Goal: Information Seeking & Learning: Compare options

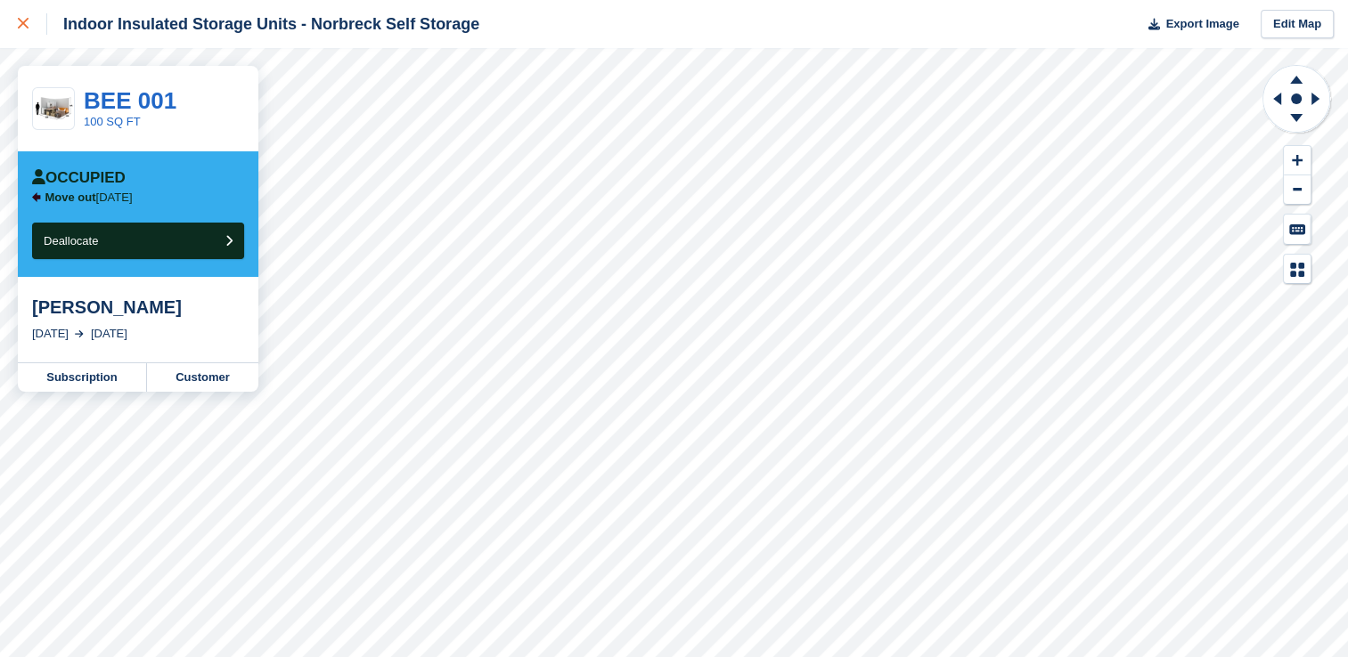
click at [15, 30] on link at bounding box center [23, 24] width 47 height 48
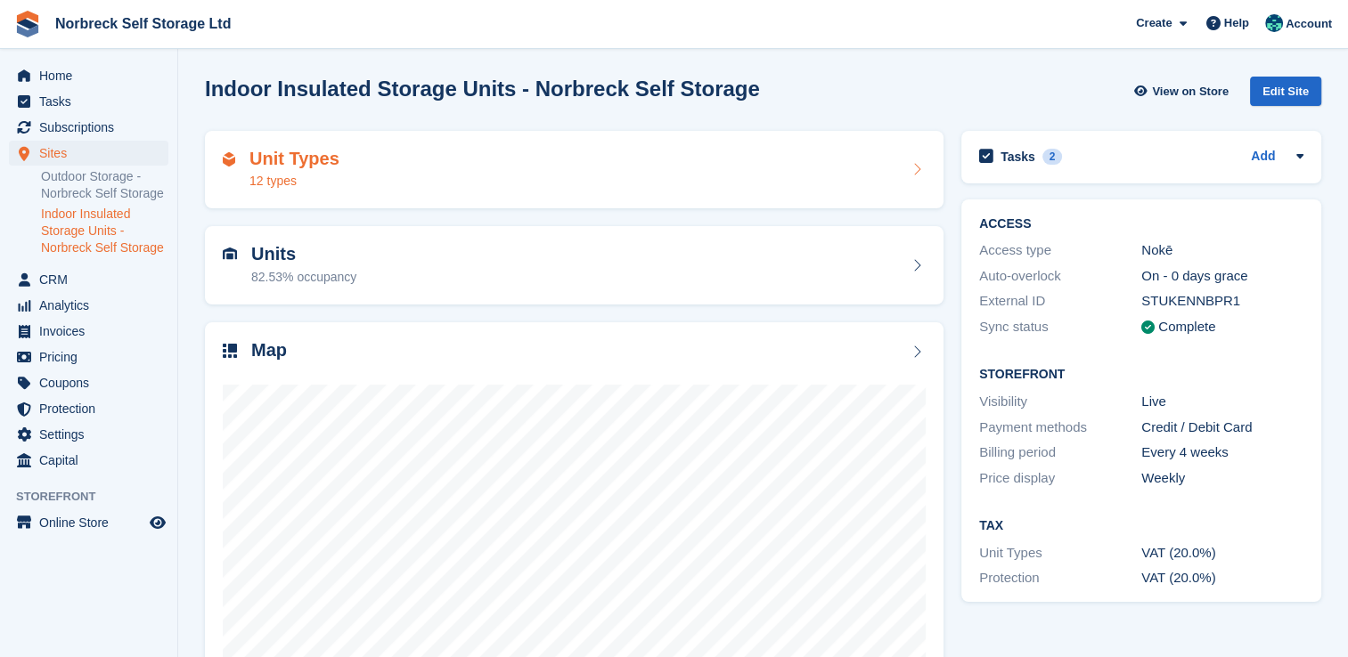
click at [312, 140] on div "Unit Types 12 types" at bounding box center [574, 170] width 738 height 78
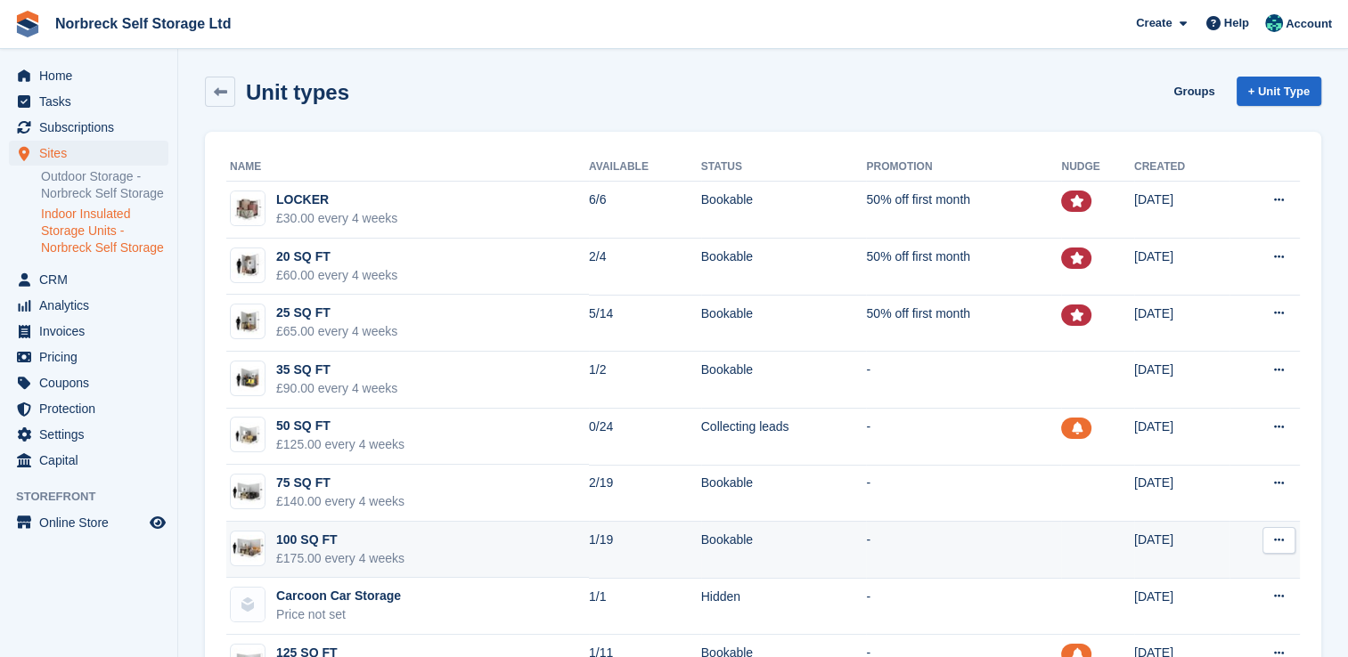
click at [403, 553] on td "100 SQ FT £175.00 every 4 weeks" at bounding box center [407, 550] width 363 height 57
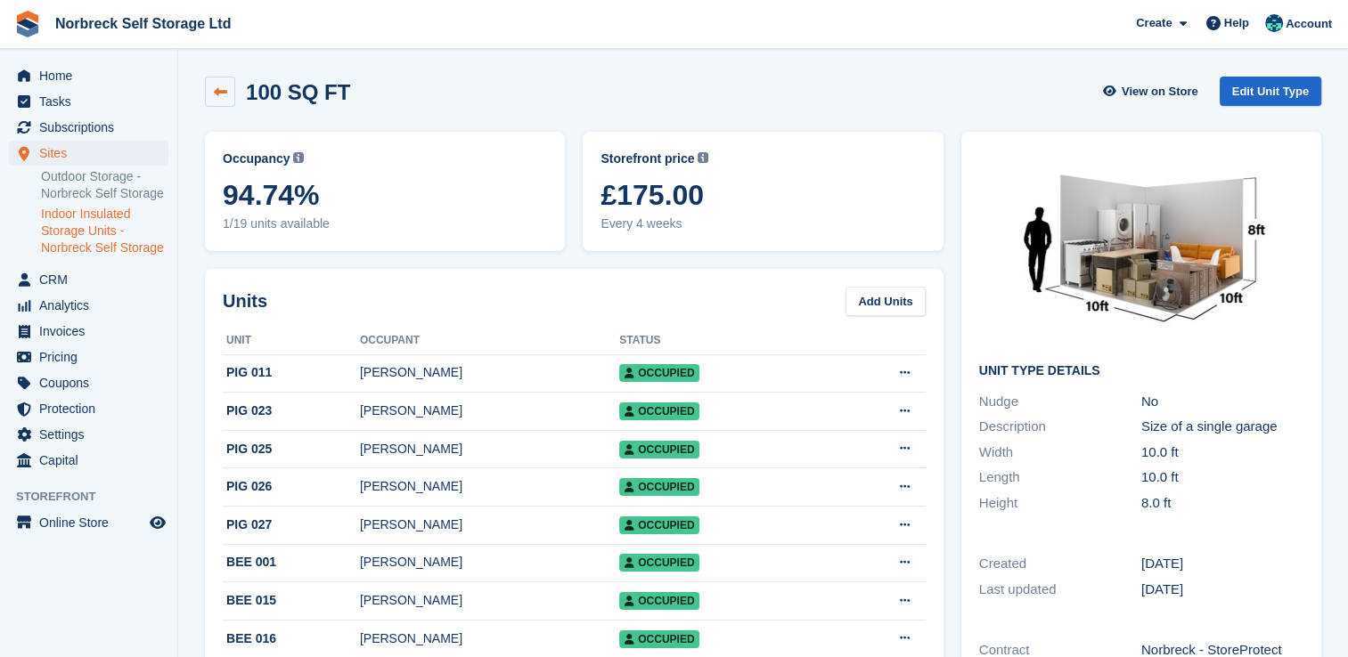
click at [205, 83] on link at bounding box center [220, 92] width 30 height 30
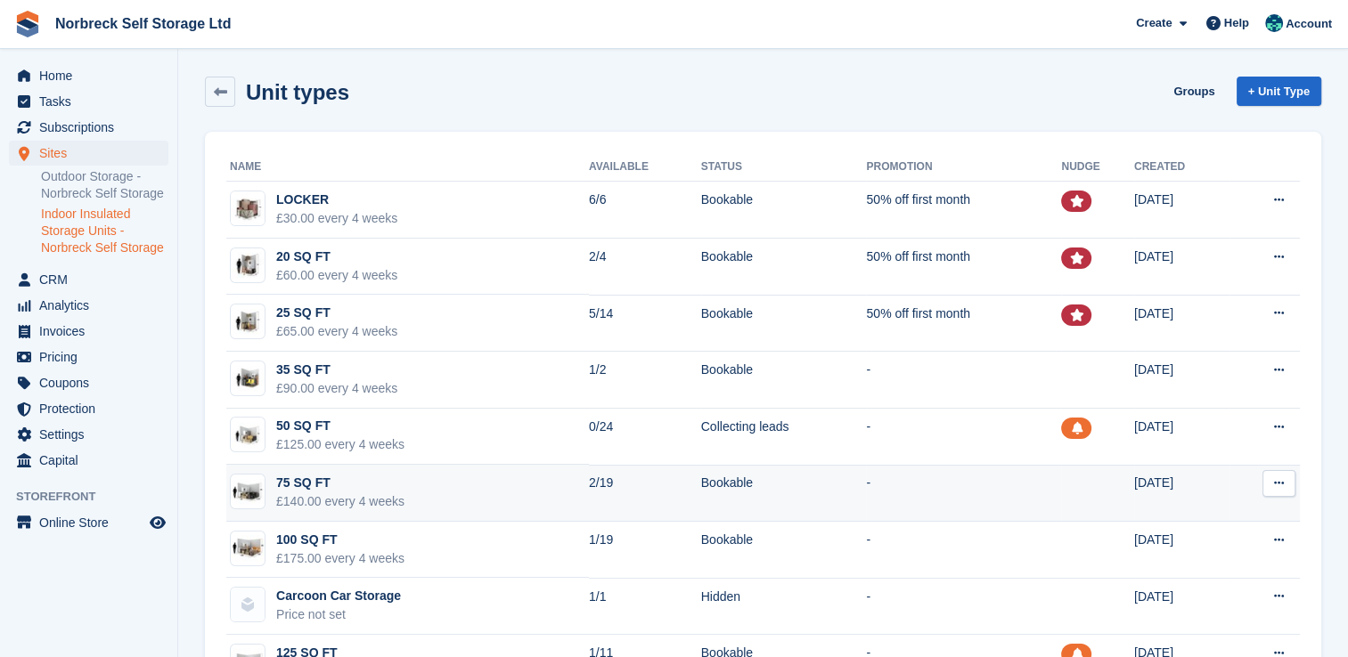
click at [403, 481] on td "75 SQ FT £140.00 every 4 weeks" at bounding box center [407, 493] width 363 height 57
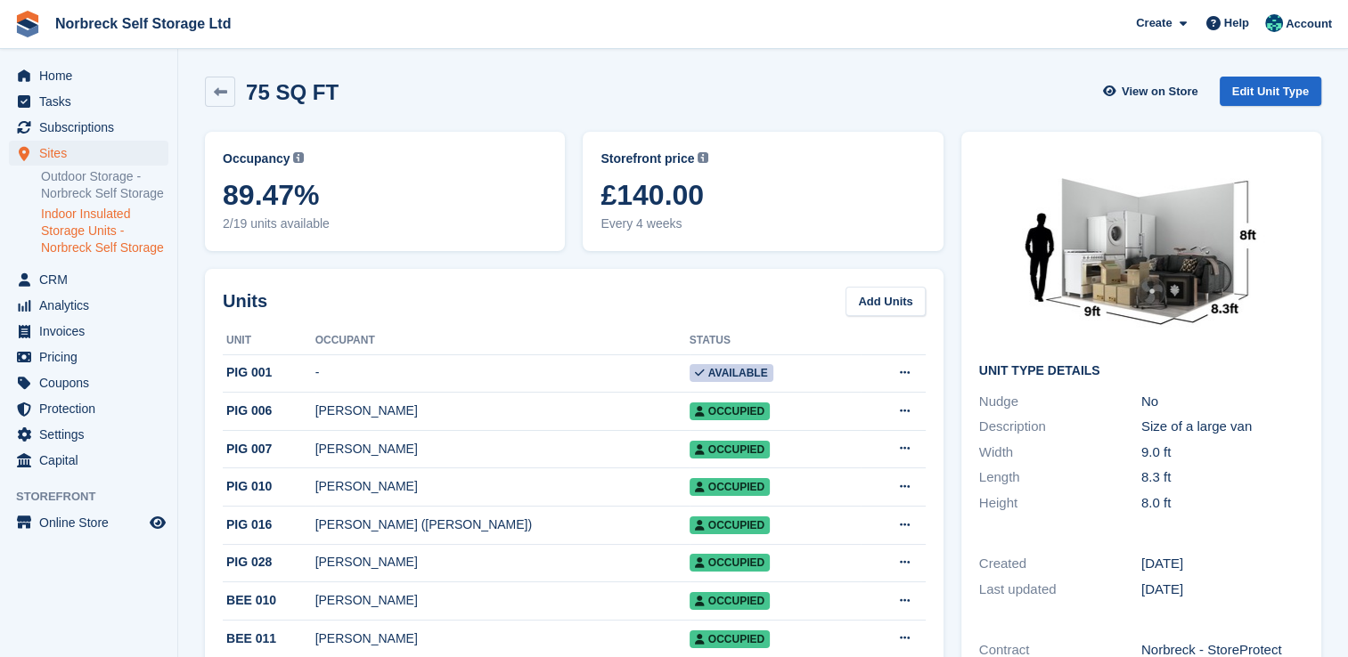
drag, startPoint x: 996, startPoint y: 153, endPoint x: 1097, endPoint y: 259, distance: 146.8
click at [1097, 259] on div "Unit Type details Nudge No Description Size of a large van Width 9.0 ft Length …" at bounding box center [1141, 333] width 360 height 402
drag, startPoint x: 210, startPoint y: 90, endPoint x: 268, endPoint y: 122, distance: 66.2
click at [212, 90] on link at bounding box center [220, 92] width 30 height 30
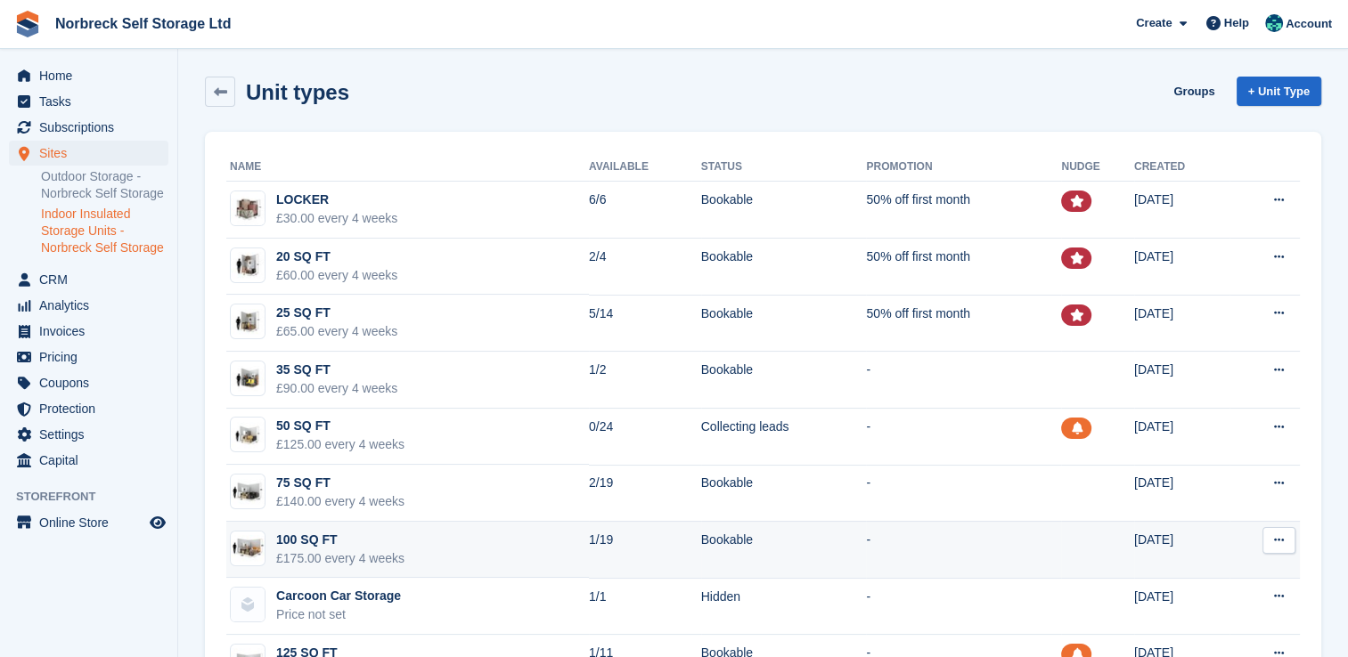
click at [353, 550] on div "£175.00 every 4 weeks" at bounding box center [340, 559] width 128 height 19
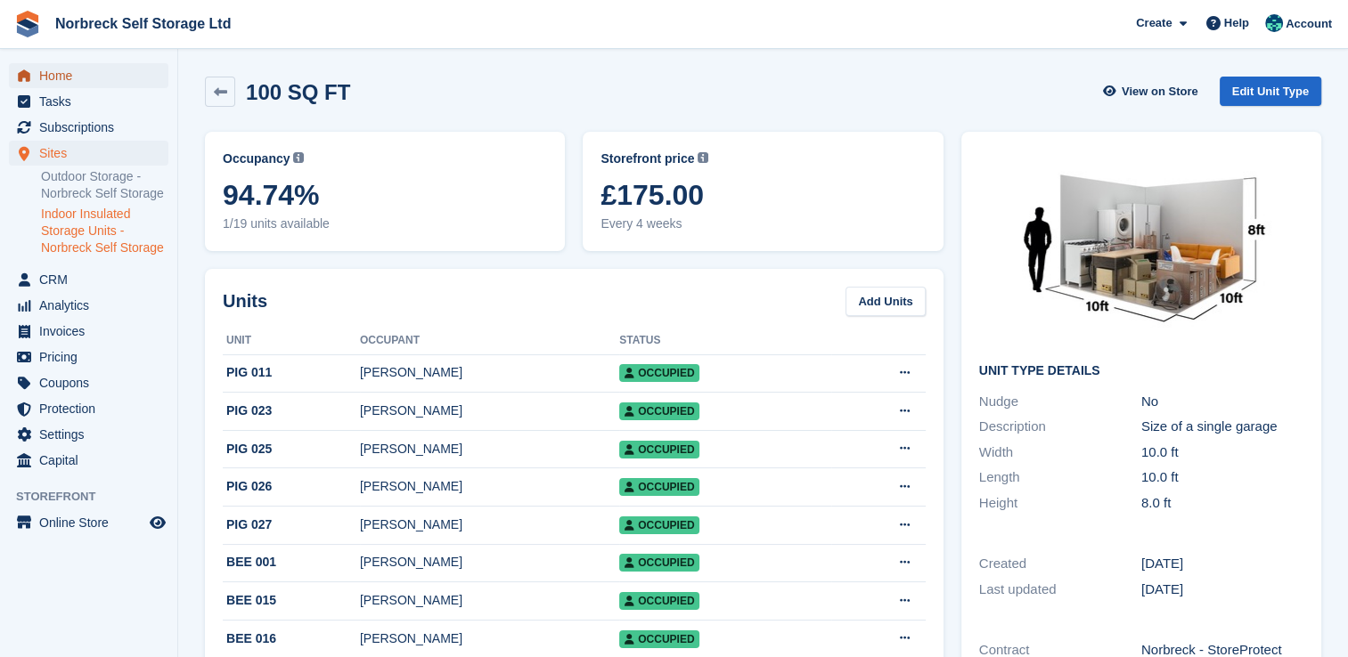
click at [122, 78] on span "Home" at bounding box center [92, 75] width 107 height 25
